Goal: Information Seeking & Learning: Learn about a topic

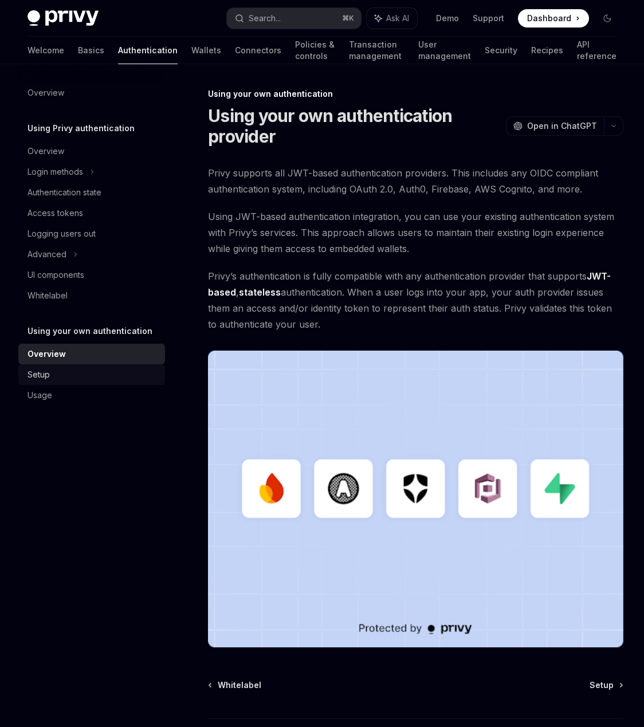
click at [91, 368] on div "Setup" at bounding box center [92, 375] width 131 height 14
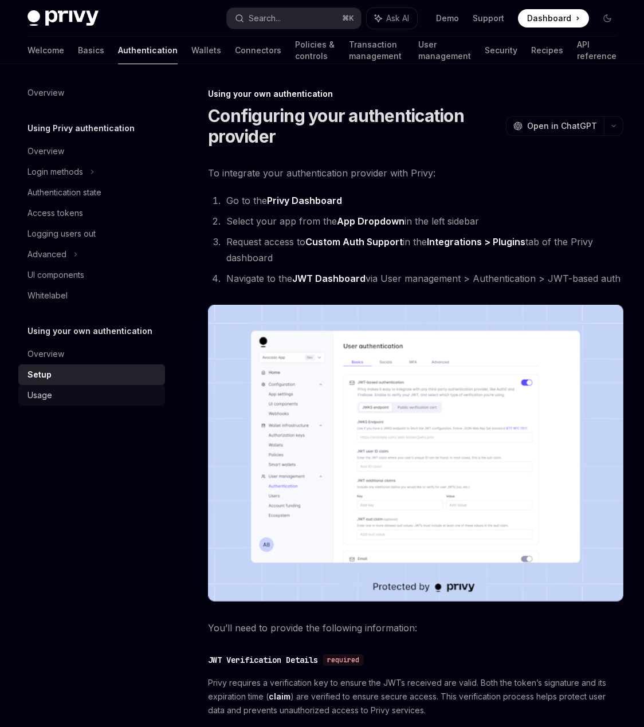
click at [46, 400] on div "Usage" at bounding box center [39, 395] width 25 height 14
type textarea "*"
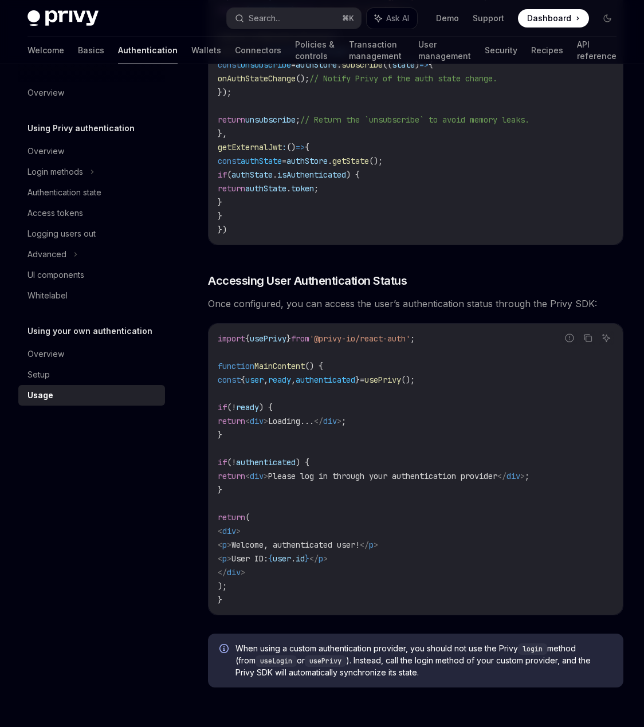
scroll to position [2176, 0]
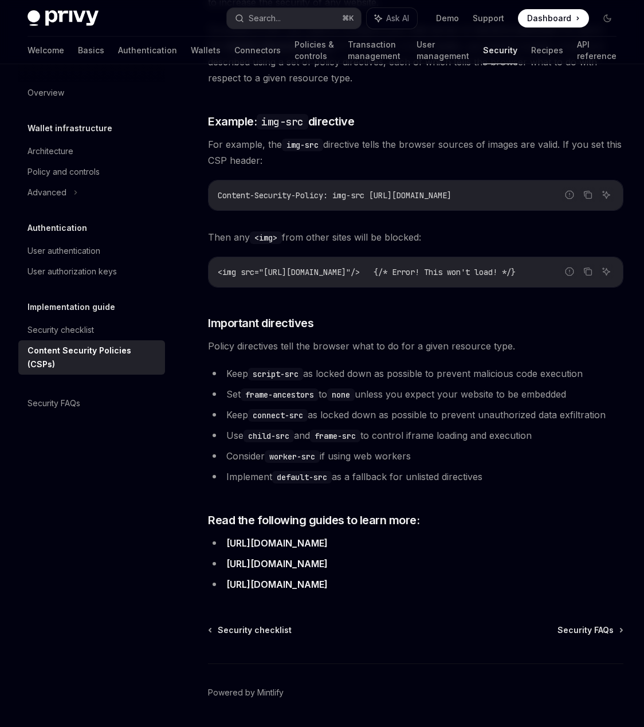
scroll to position [2579, 0]
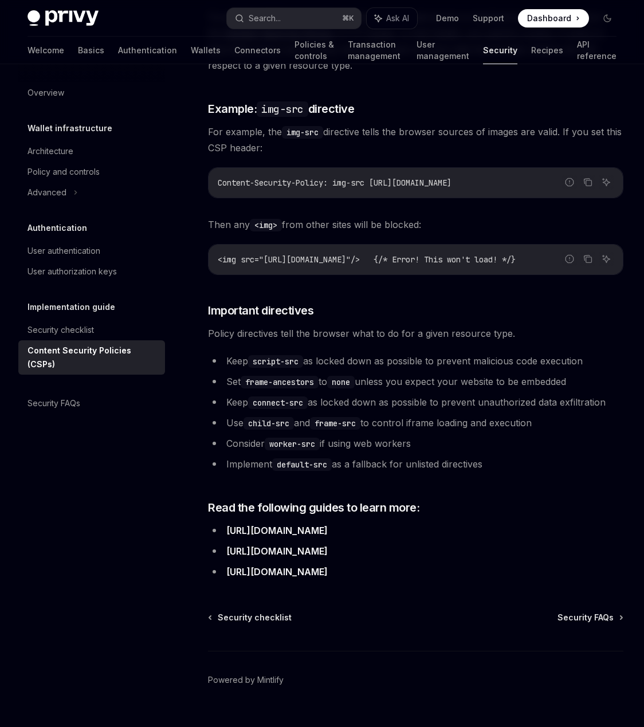
click at [610, 522] on li "[URL][DOMAIN_NAME]" at bounding box center [415, 530] width 415 height 16
drag, startPoint x: 639, startPoint y: 551, endPoint x: 203, endPoint y: 463, distance: 444.6
copy div "Read the following guides to learn more: https://developer.mozilla.org/en-US/do…"
click at [328, 566] on link "[URL][DOMAIN_NAME]" at bounding box center [276, 572] width 101 height 12
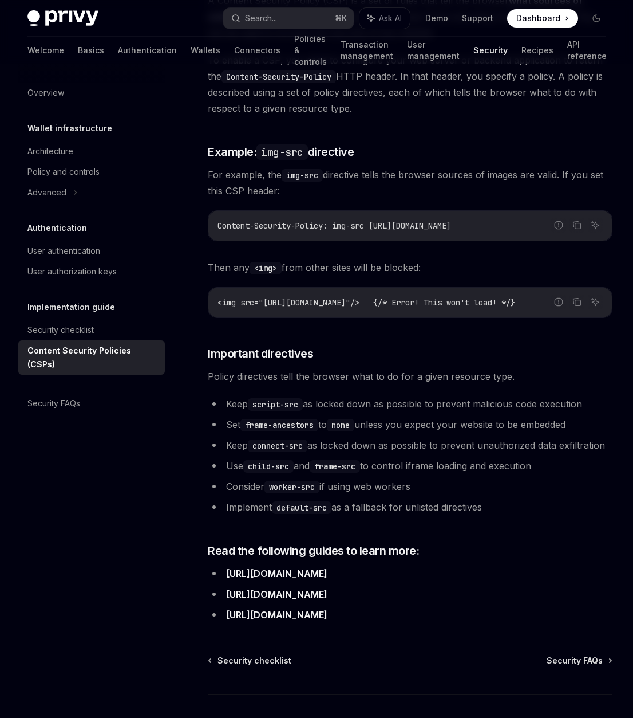
scroll to position [2515, 0]
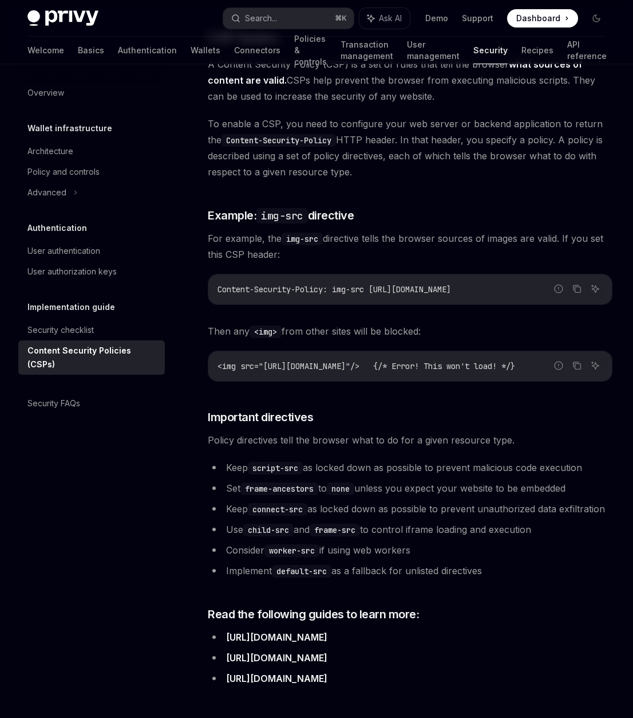
type textarea "*"
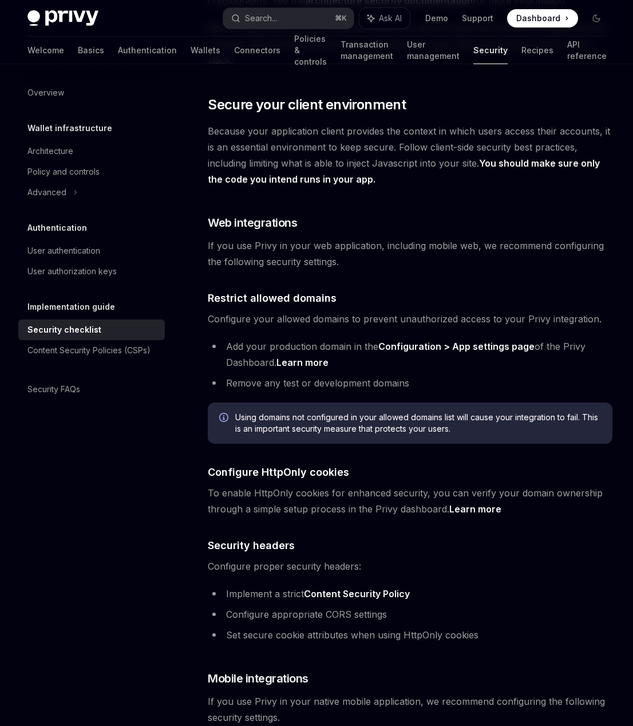
scroll to position [565, 0]
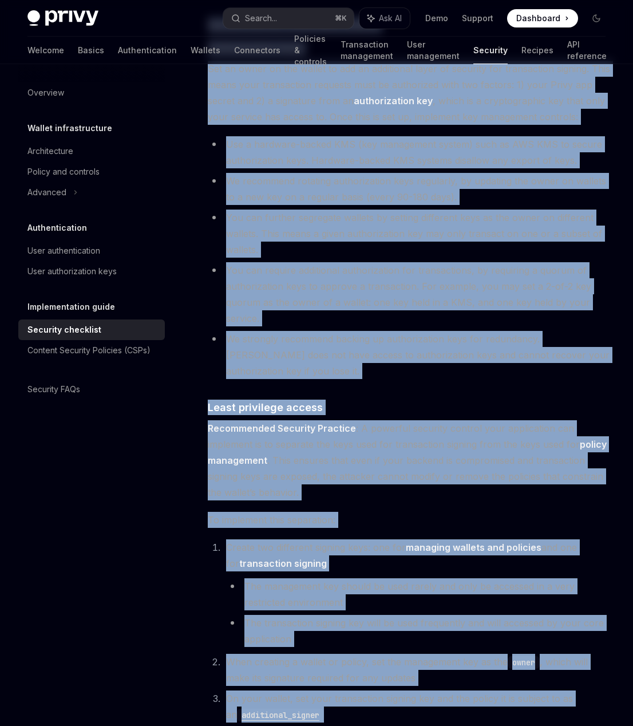
scroll to position [2447, 0]
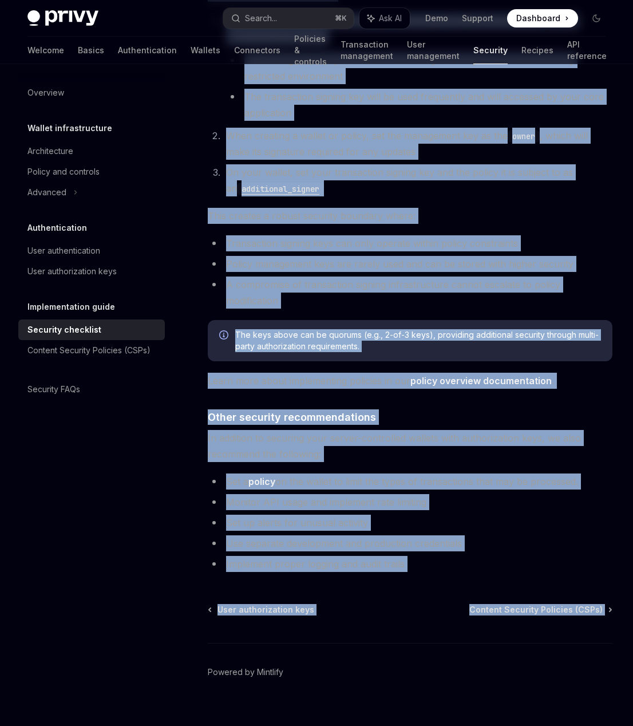
drag, startPoint x: 207, startPoint y: 94, endPoint x: 504, endPoint y: 645, distance: 625.7
click at [142, 355] on div "Content Security Policies (CSPs)" at bounding box center [88, 351] width 123 height 14
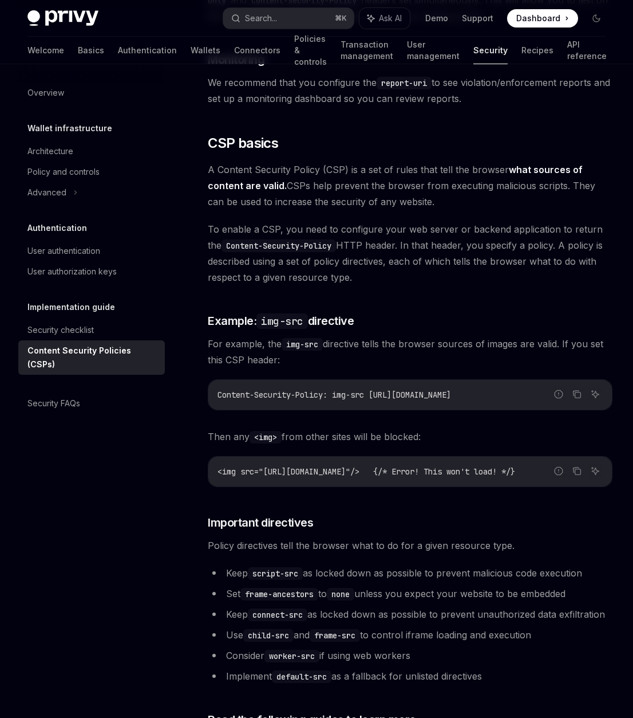
scroll to position [2679, 0]
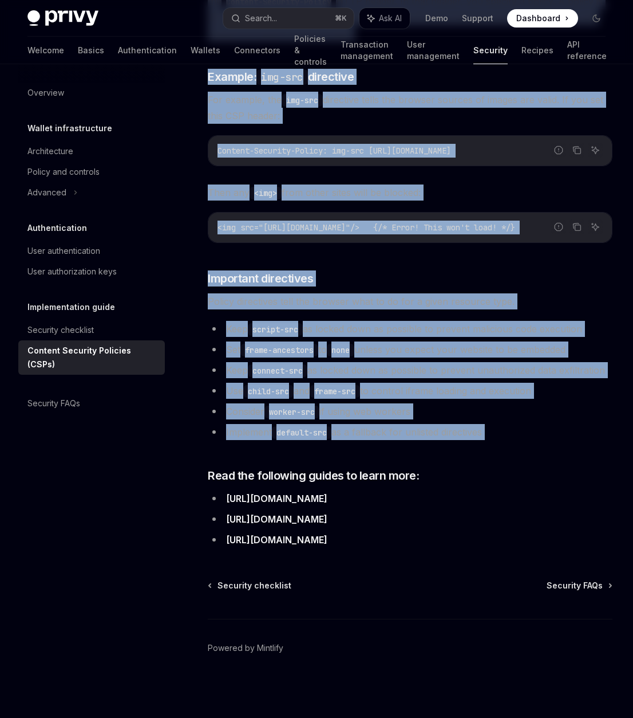
drag, startPoint x: 211, startPoint y: 117, endPoint x: 534, endPoint y: 425, distance: 445.9
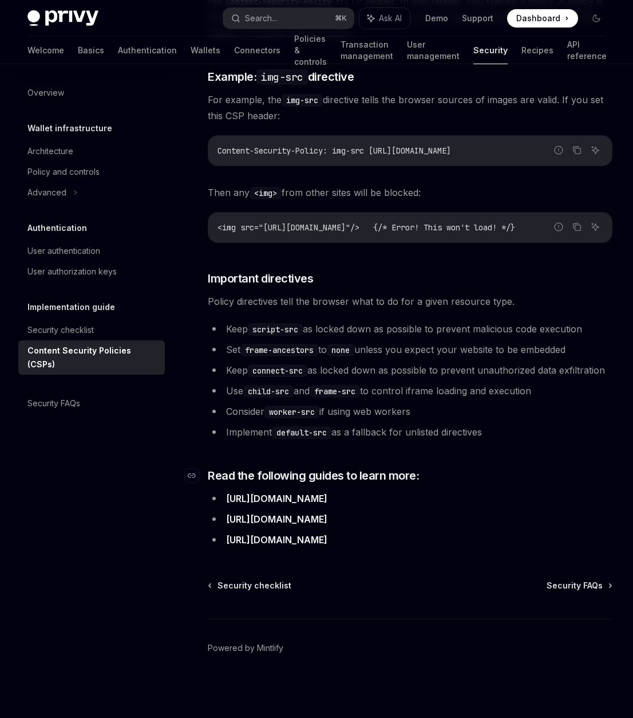
click at [219, 483] on span "Read the following guides to learn more:" at bounding box center [313, 475] width 211 height 16
drag, startPoint x: 211, startPoint y: 460, endPoint x: 529, endPoint y: 486, distance: 318.9
click at [192, 473] on icon "Navigate to header" at bounding box center [192, 475] width 8 height 5
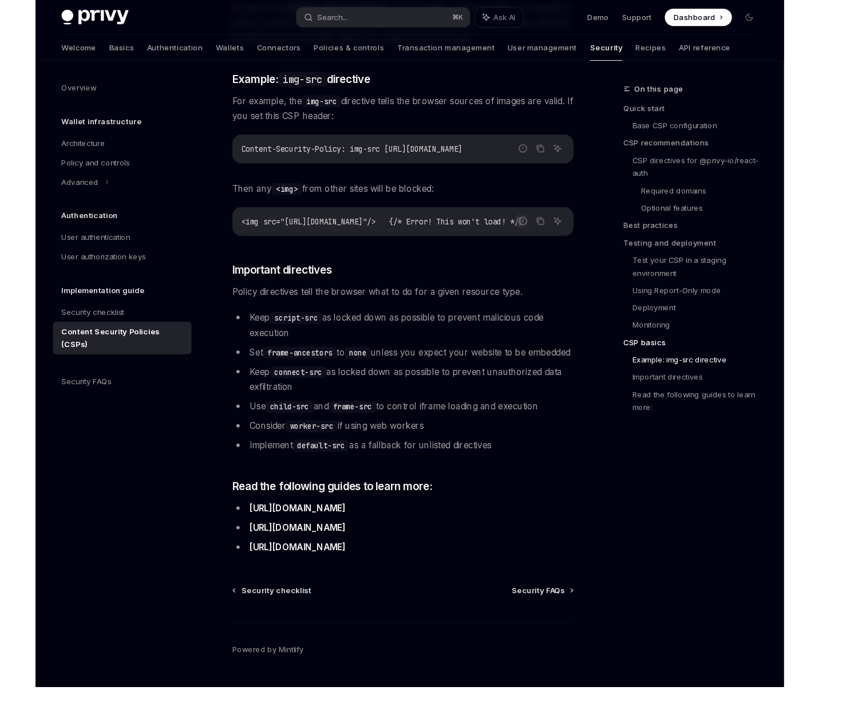
scroll to position [2611, 0]
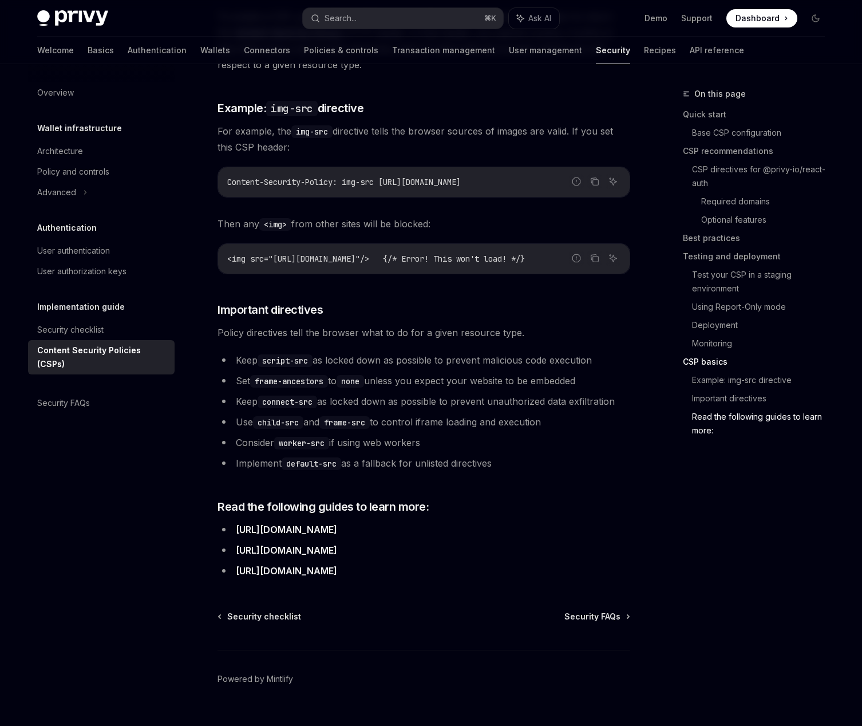
drag, startPoint x: 661, startPoint y: 551, endPoint x: 535, endPoint y: 538, distance: 126.1
drag, startPoint x: 654, startPoint y: 553, endPoint x: 235, endPoint y: 502, distance: 421.7
copy ul "https://developer.mozilla.org/en-US/docs/Web/HTTP/CSP https://developer.mozilla…"
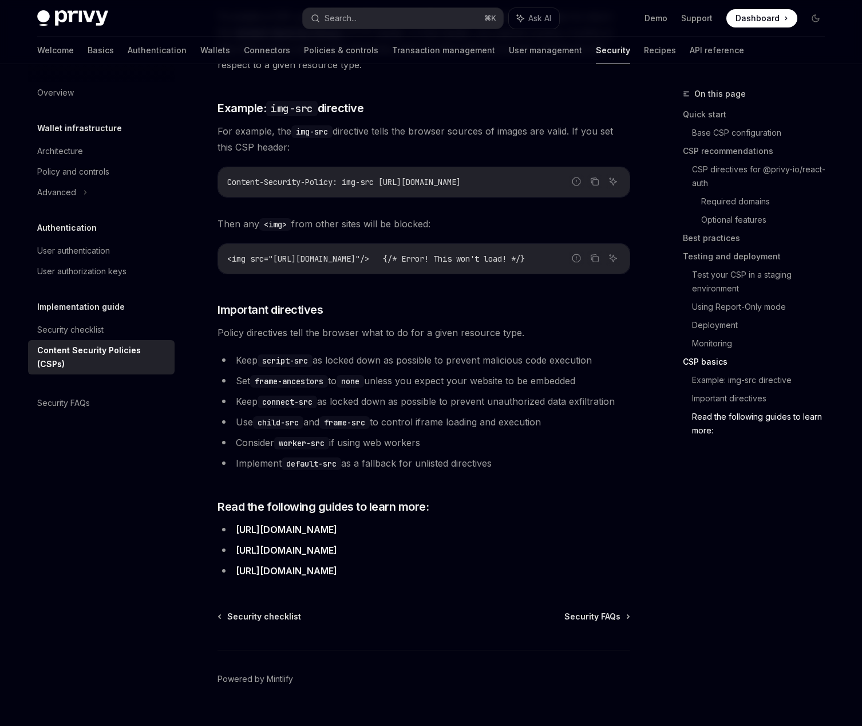
scroll to position [2604, 0]
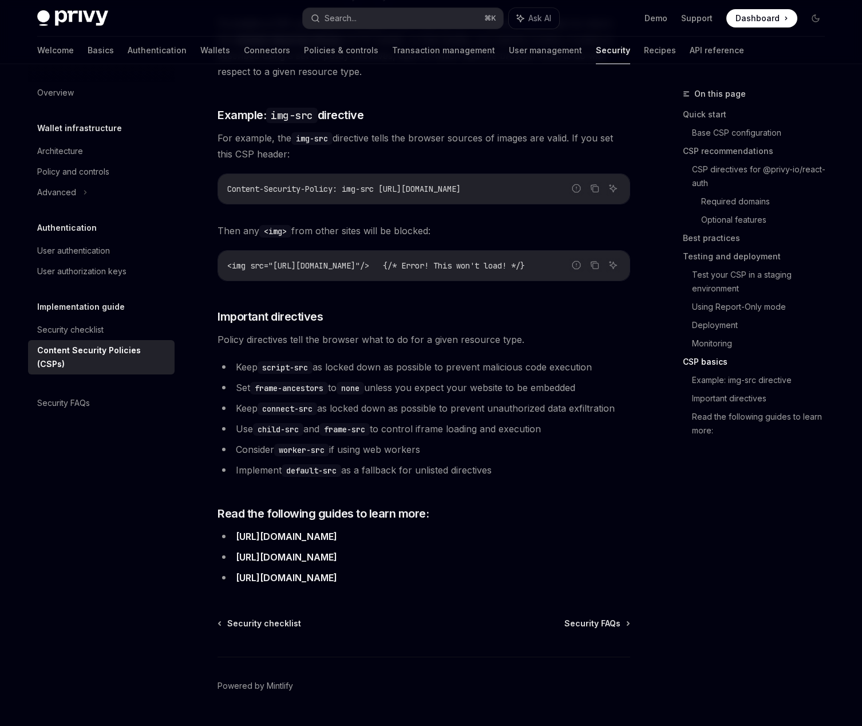
click at [431, 462] on li "Implement default-src as a fallback for unlisted directives" at bounding box center [424, 470] width 413 height 16
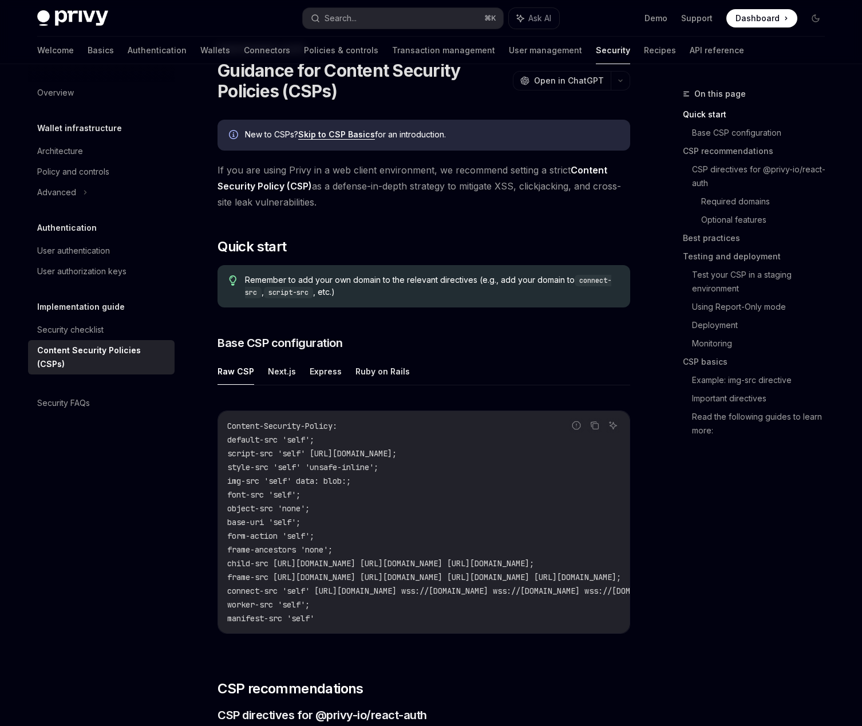
scroll to position [0, 0]
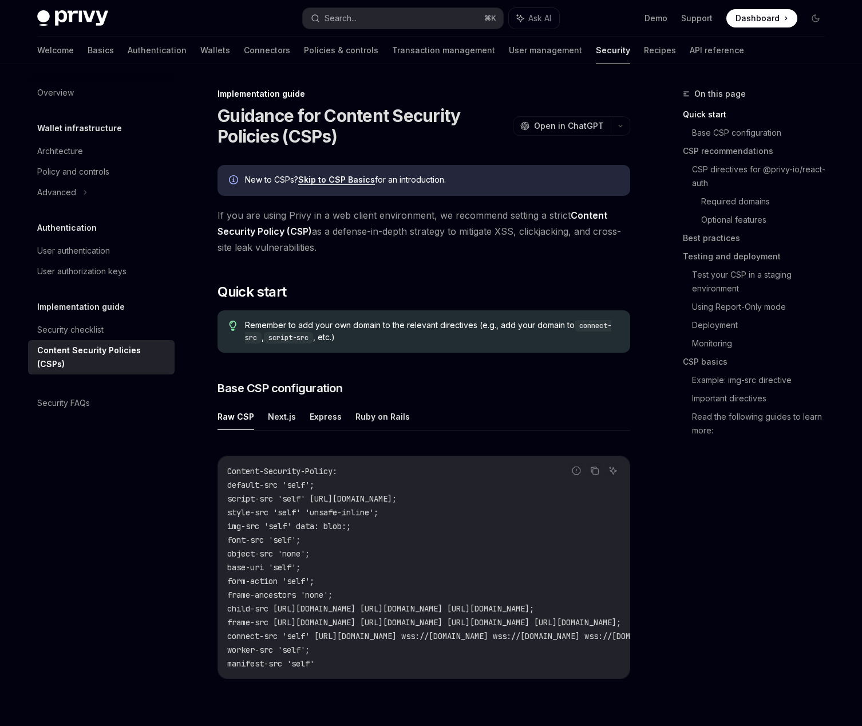
drag, startPoint x: 511, startPoint y: 451, endPoint x: 216, endPoint y: 114, distance: 448.0
copy div "Guidance for Content Security Policies (CSPs) OpenAI Open in ChatGPT OpenAI Ope…"
click at [76, 326] on div "Security checklist" at bounding box center [70, 330] width 66 height 14
type textarea "*"
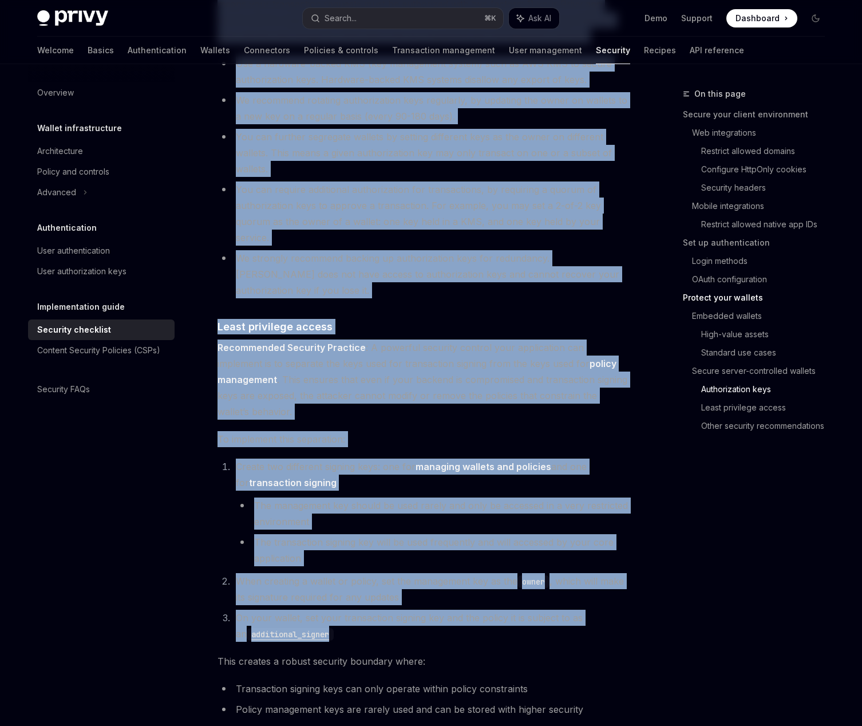
scroll to position [2383, 0]
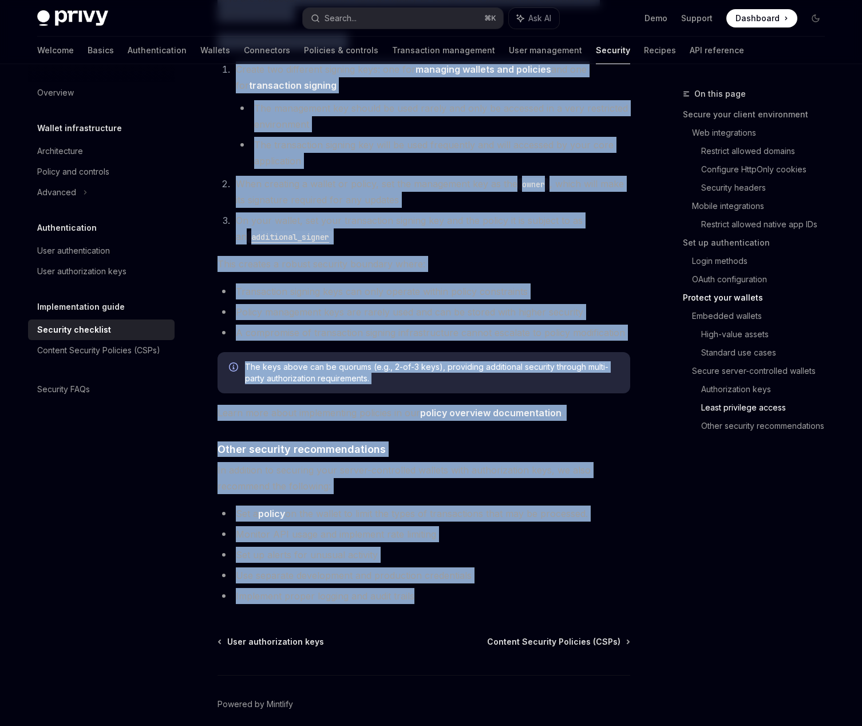
drag, startPoint x: 216, startPoint y: 116, endPoint x: 470, endPoint y: 550, distance: 502.5
copy div "Security checklist OpenAI Open in ChatGPT OpenAI Open in ChatGPT Privy is a pow…"
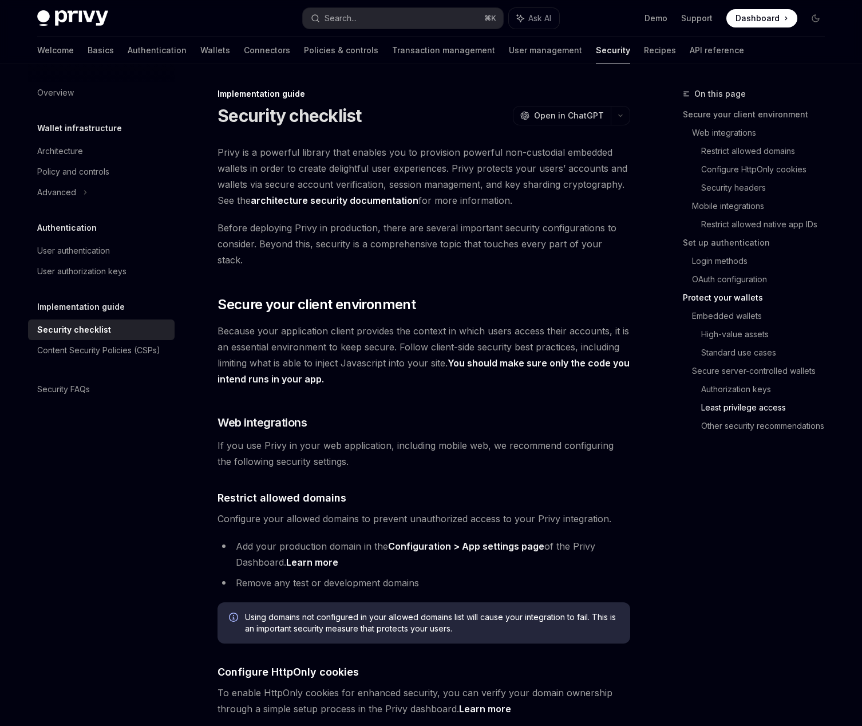
scroll to position [2383, 0]
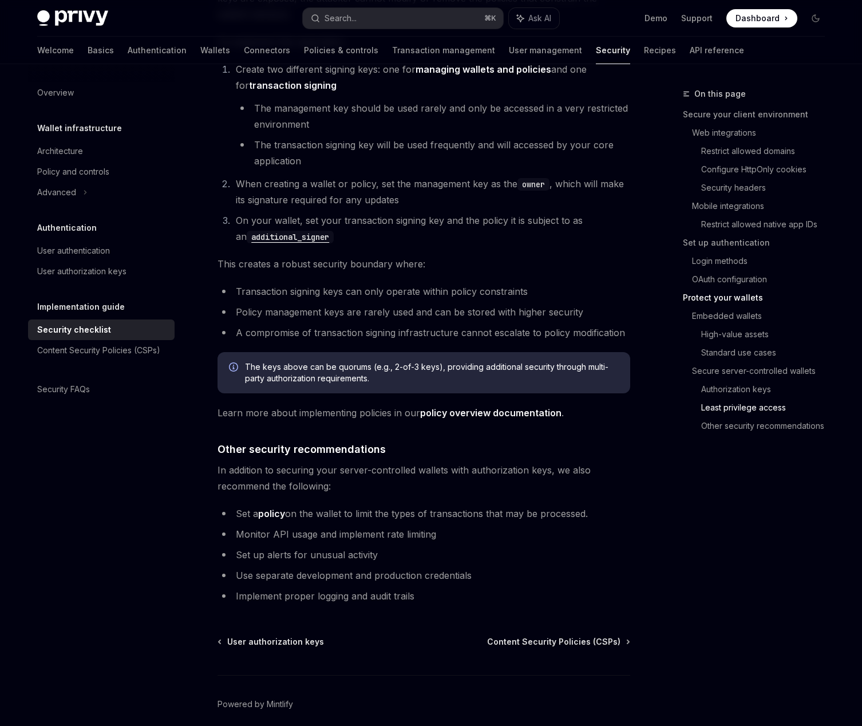
type textarea "*"
